Goal: Task Accomplishment & Management: Use online tool/utility

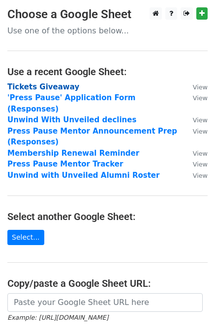
click at [39, 85] on strong "Tickets Giveaway" at bounding box center [43, 86] width 72 height 9
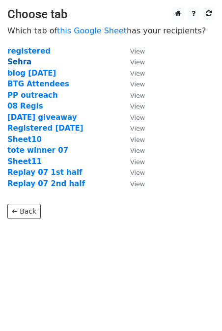
click at [12, 60] on strong "Sehra" at bounding box center [19, 61] width 24 height 9
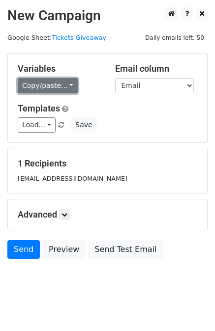
click at [30, 89] on link "Copy/paste..." at bounding box center [48, 85] width 60 height 15
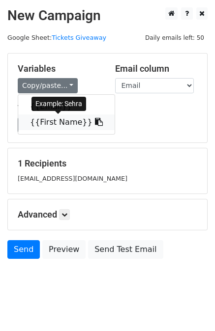
click at [38, 123] on link "{{First Name}}" at bounding box center [66, 122] width 96 height 16
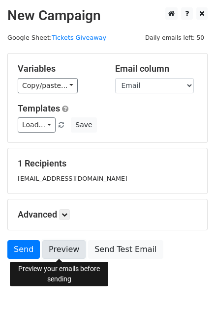
click at [60, 247] on link "Preview" at bounding box center [63, 249] width 43 height 19
